Goal: Entertainment & Leisure: Consume media (video, audio)

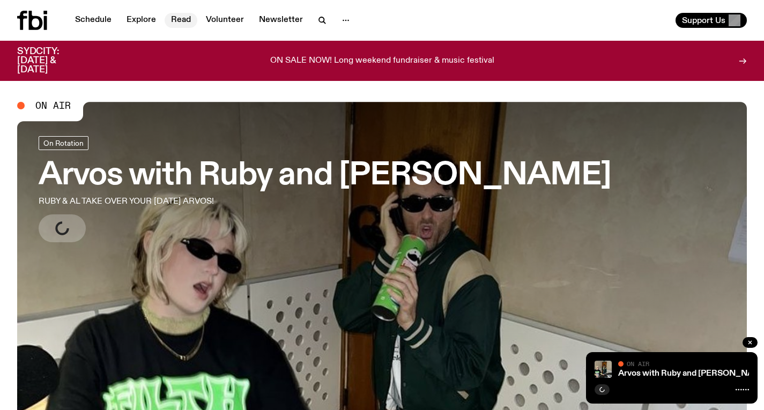
click at [167, 26] on link "Read" at bounding box center [181, 20] width 33 height 15
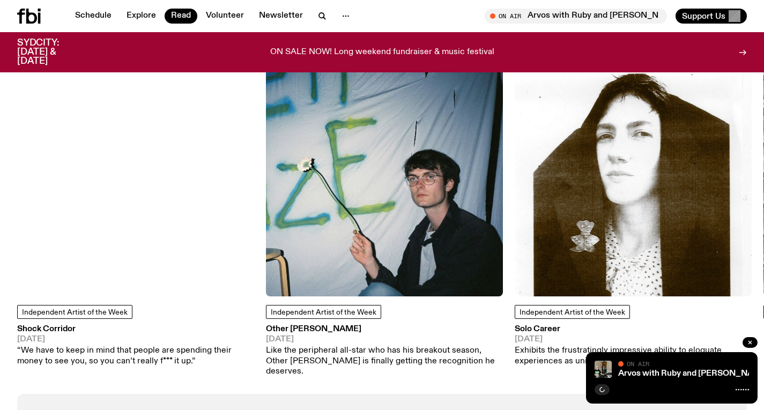
scroll to position [923, 0]
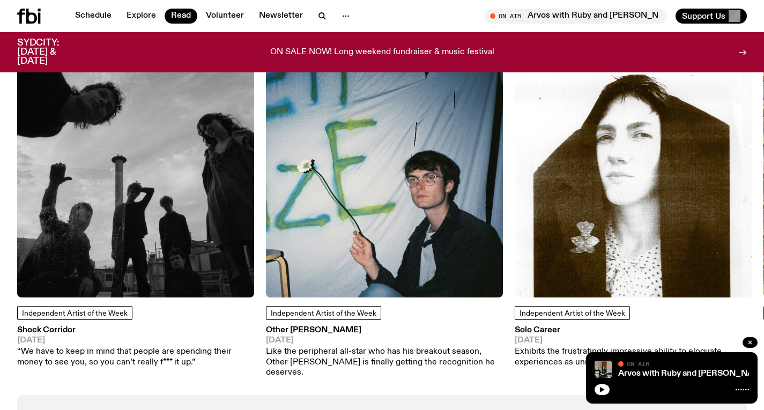
click at [197, 153] on img at bounding box center [135, 179] width 237 height 237
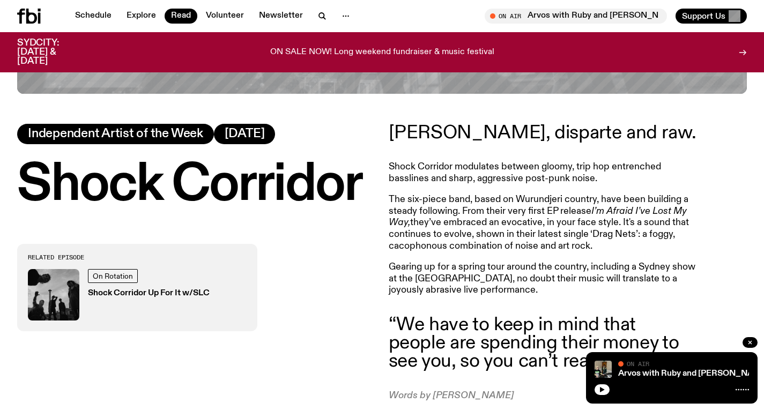
scroll to position [401, 0]
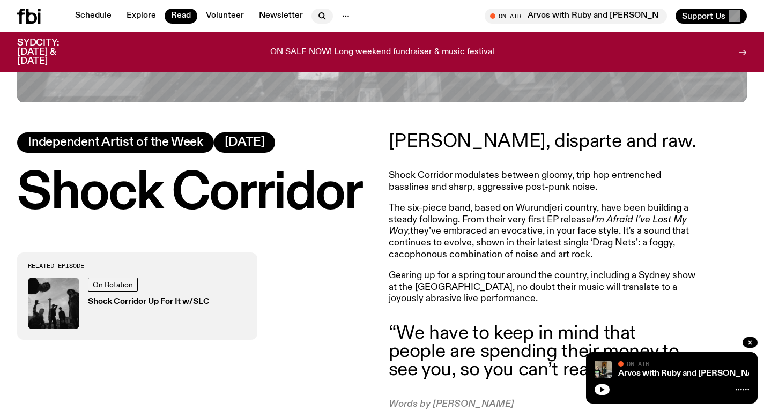
click at [316, 17] on icon "button" at bounding box center [322, 16] width 13 height 13
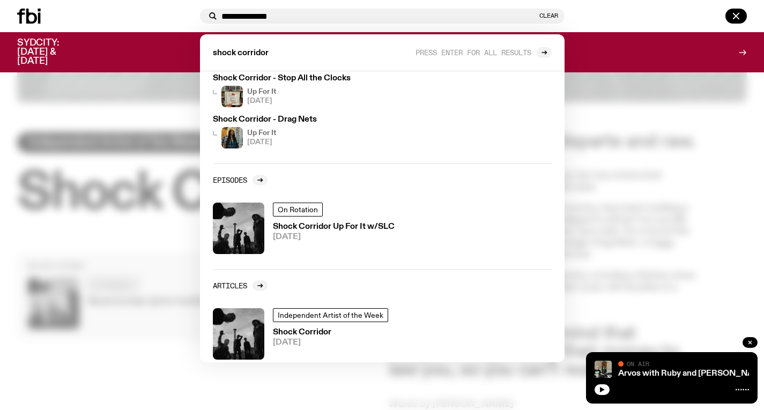
scroll to position [172, 0]
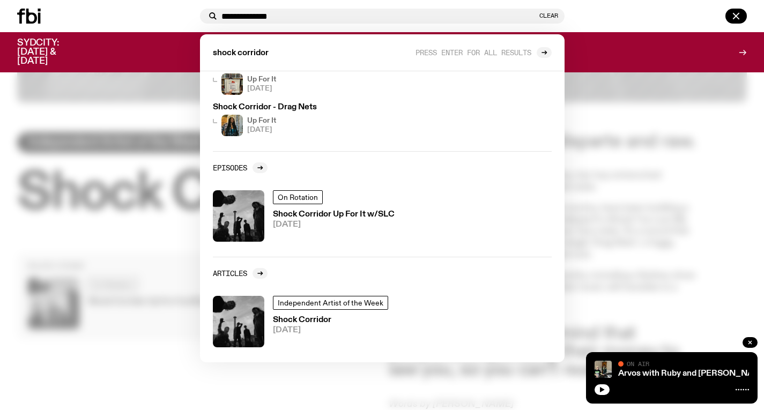
type input "**********"
click at [652, 162] on div at bounding box center [382, 205] width 764 height 410
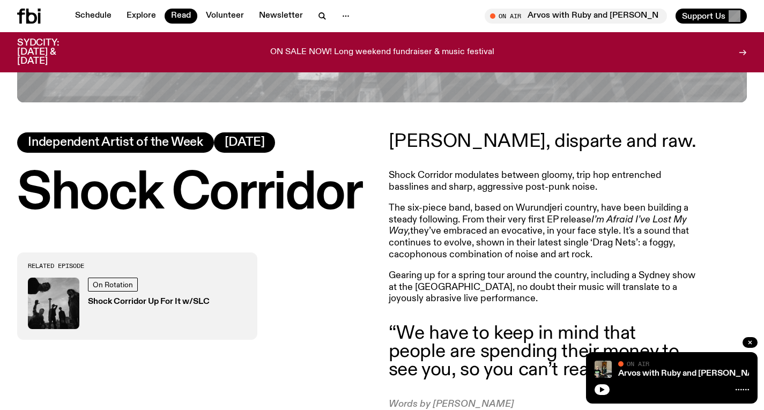
click at [35, 18] on icon at bounding box center [31, 16] width 11 height 15
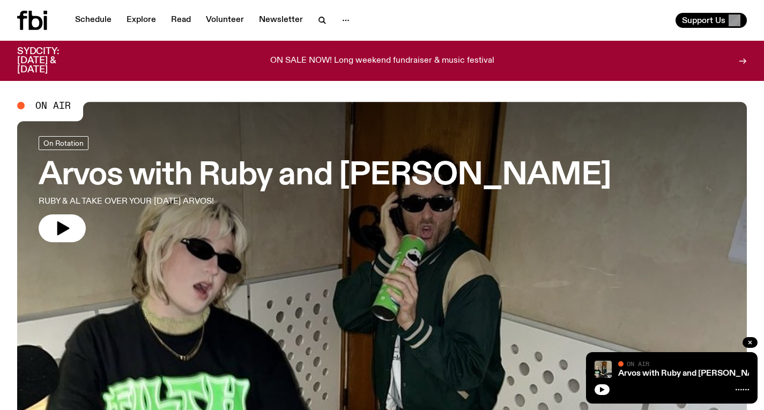
click at [200, 168] on h3 "Arvos with Ruby and [PERSON_NAME]" at bounding box center [325, 176] width 572 height 30
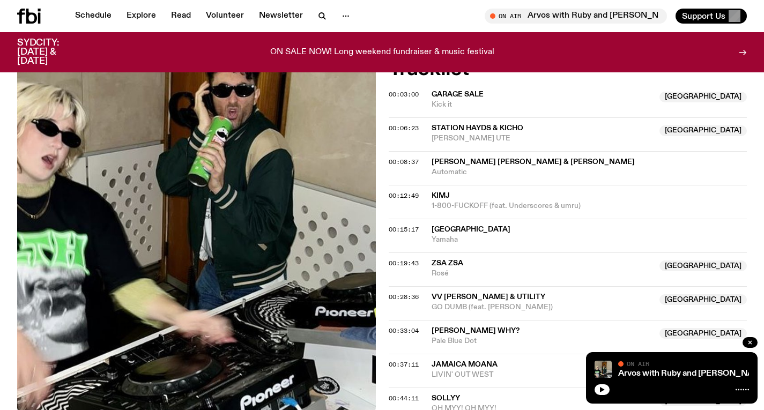
scroll to position [408, 0]
click at [316, 13] on icon "button" at bounding box center [322, 16] width 13 height 13
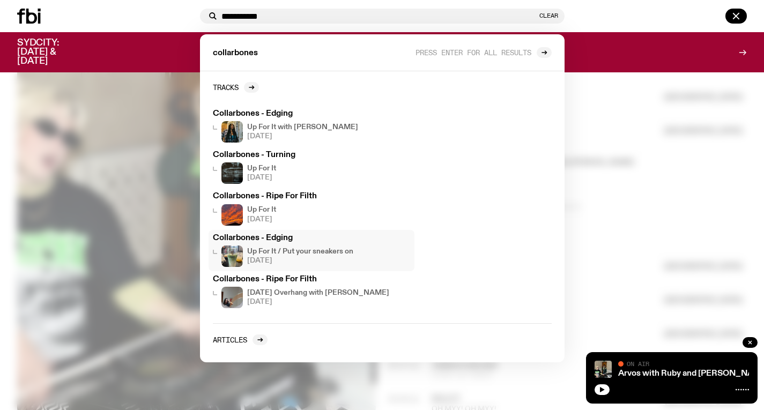
type input "**********"
click at [248, 257] on span "[DATE]" at bounding box center [300, 260] width 106 height 7
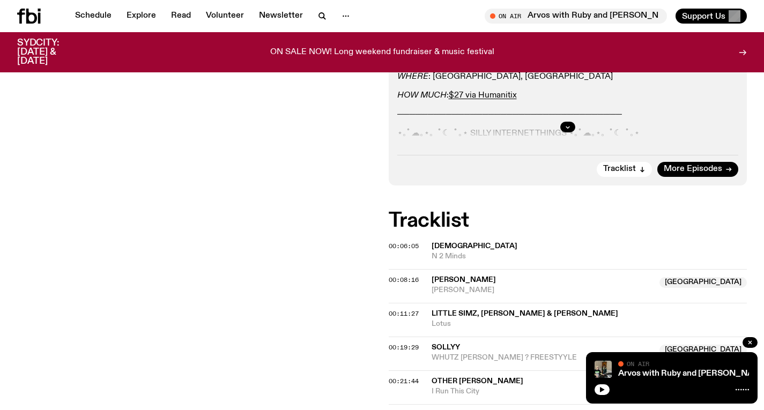
scroll to position [138, 0]
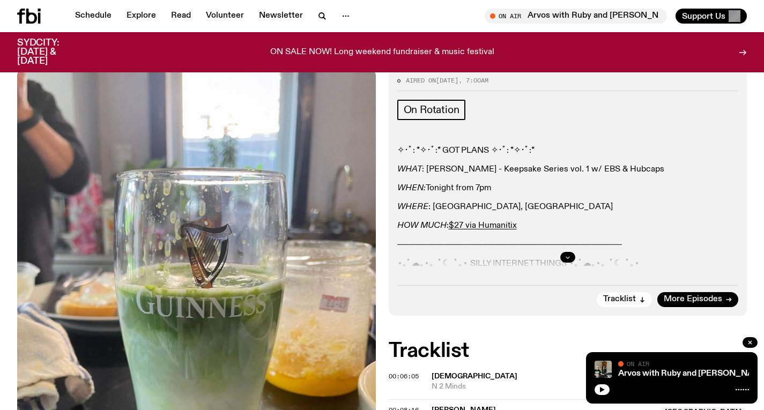
click at [568, 255] on icon "button" at bounding box center [567, 257] width 6 height 6
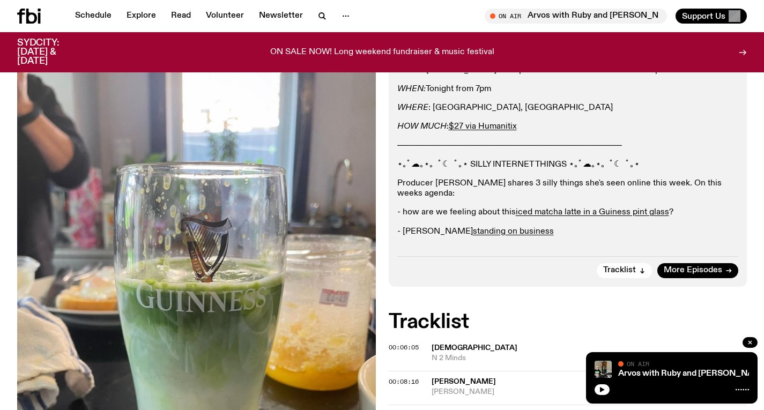
scroll to position [240, 0]
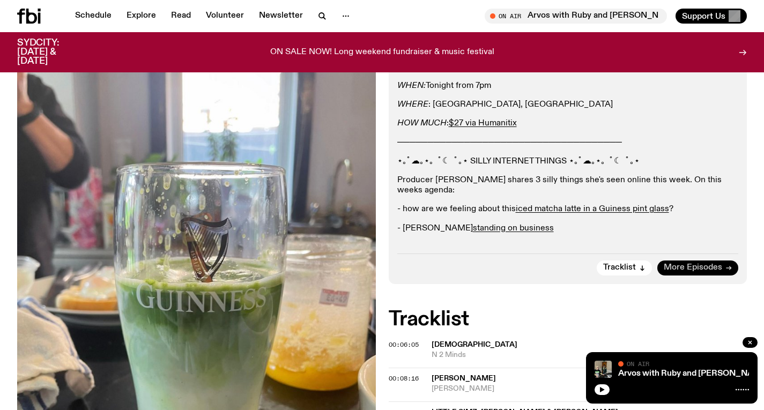
click at [694, 264] on span "More Episodes" at bounding box center [692, 268] width 58 height 8
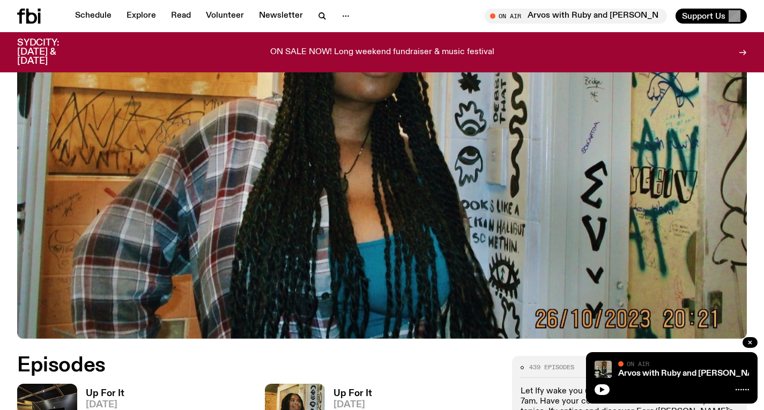
scroll to position [392, 0]
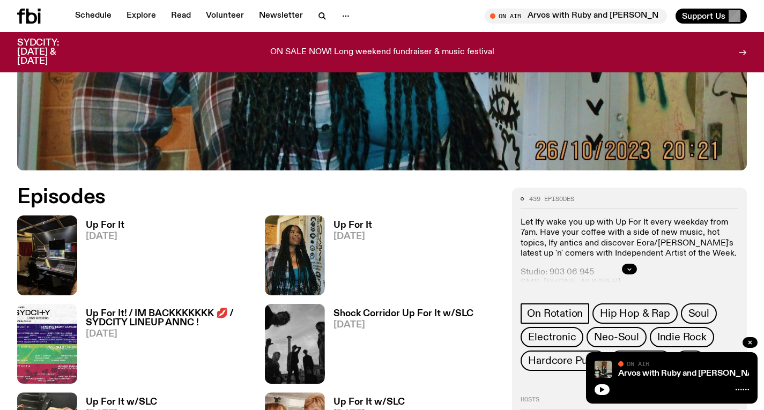
click at [98, 228] on h3 "Up For It" at bounding box center [105, 225] width 39 height 9
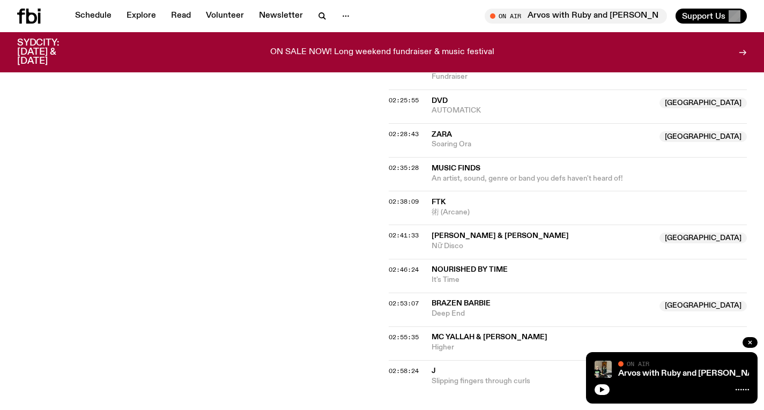
scroll to position [1478, 0]
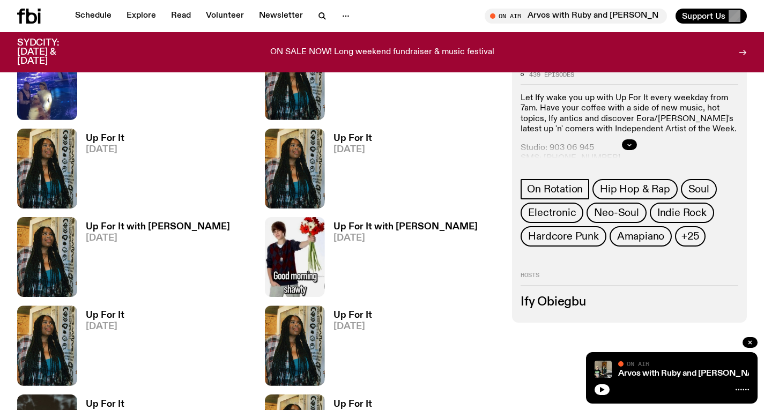
scroll to position [1011, 0]
click at [151, 226] on h3 "Up For It with [PERSON_NAME]" at bounding box center [158, 226] width 144 height 9
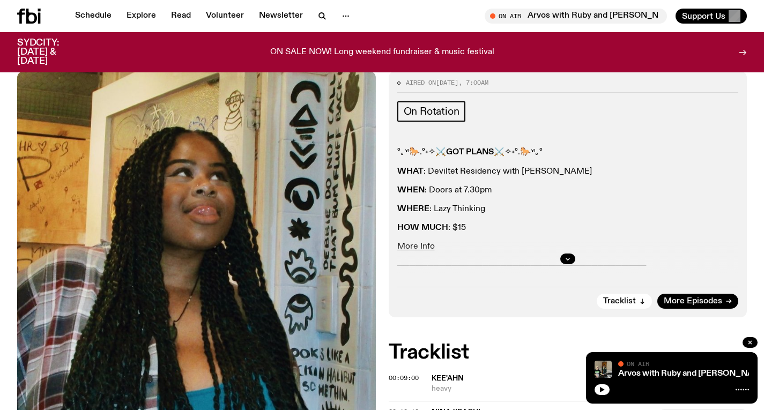
scroll to position [201, 0]
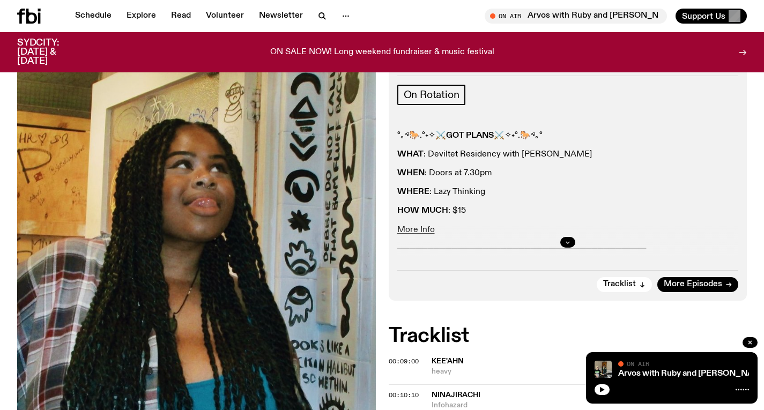
click at [563, 237] on button "button" at bounding box center [567, 242] width 15 height 11
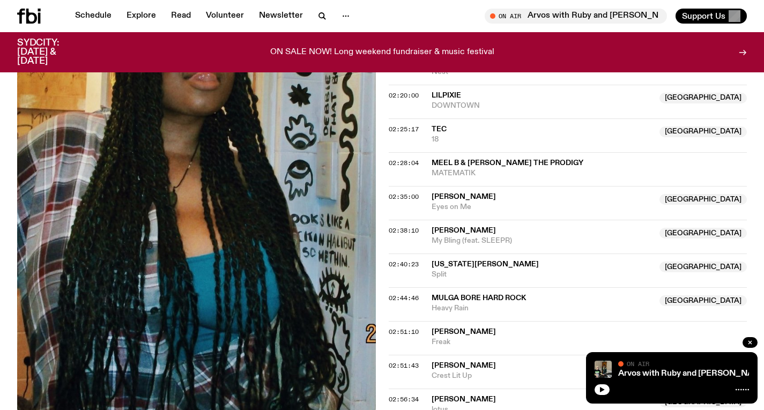
scroll to position [1462, 0]
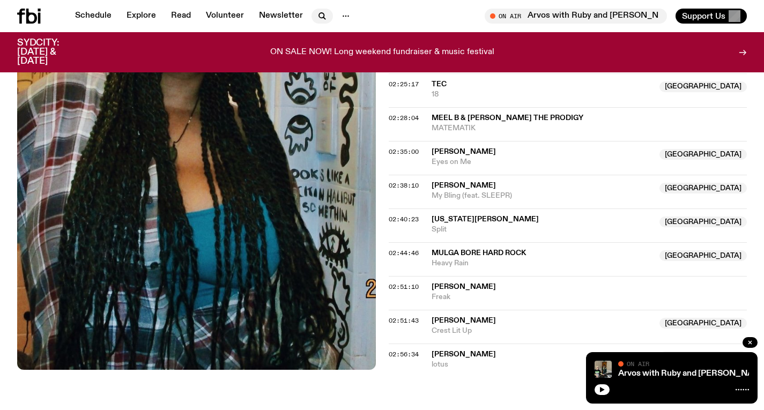
click at [317, 16] on icon "button" at bounding box center [322, 16] width 13 height 13
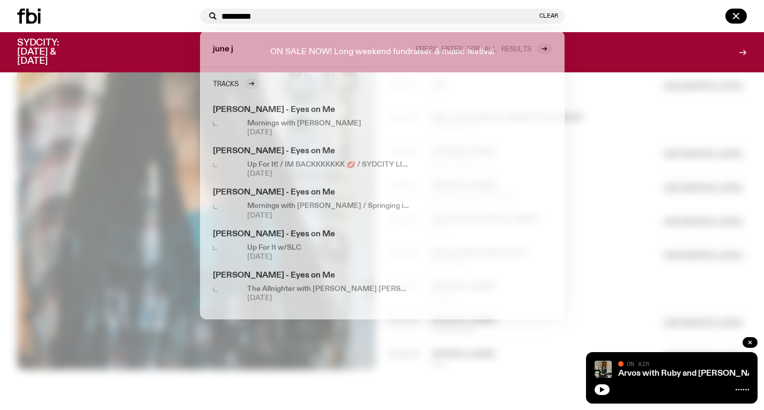
type input "**********"
